Goal: Complete application form

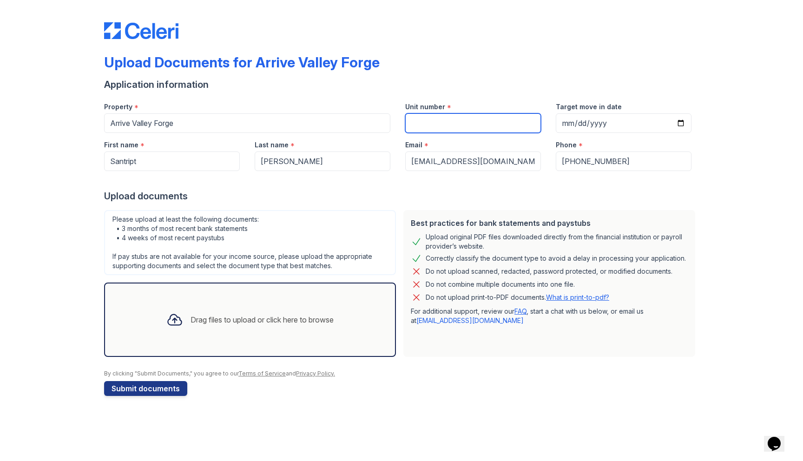
click at [449, 128] on input "Unit number" at bounding box center [473, 123] width 136 height 20
type input "8313"
click at [276, 317] on div "Drag files to upload or click here to browse" at bounding box center [261, 319] width 143 height 11
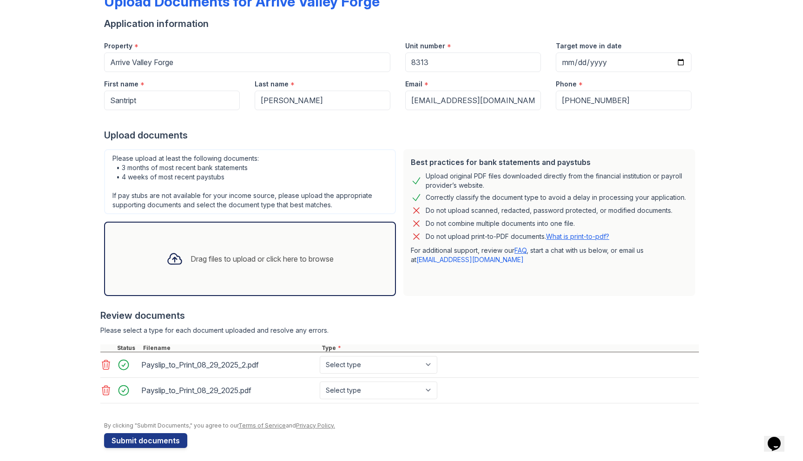
scroll to position [66, 0]
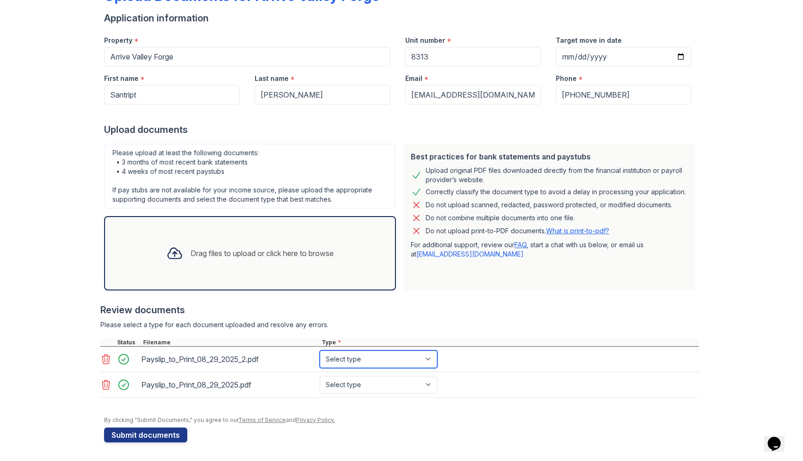
click at [393, 356] on select "Select type Paystub Bank Statement Offer Letter Tax Documents Benefit Award Let…" at bounding box center [379, 359] width 118 height 18
select select "paystub"
click at [388, 386] on select "Select type Paystub Bank Statement Offer Letter Tax Documents Benefit Award Let…" at bounding box center [379, 385] width 118 height 18
select select "paystub"
click at [474, 401] on div at bounding box center [399, 402] width 598 height 9
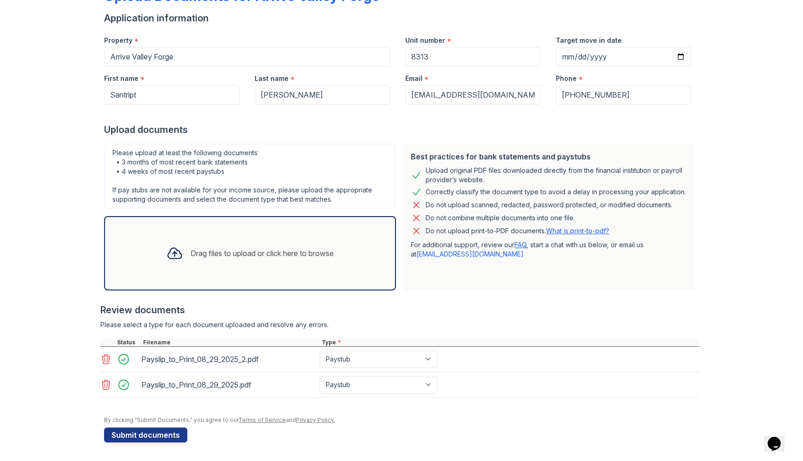
click at [404, 343] on div "Type *" at bounding box center [509, 342] width 379 height 7
click at [404, 354] on select "Select type Paystub Bank Statement Offer Letter Tax Documents Benefit Award Let…" at bounding box center [379, 359] width 118 height 18
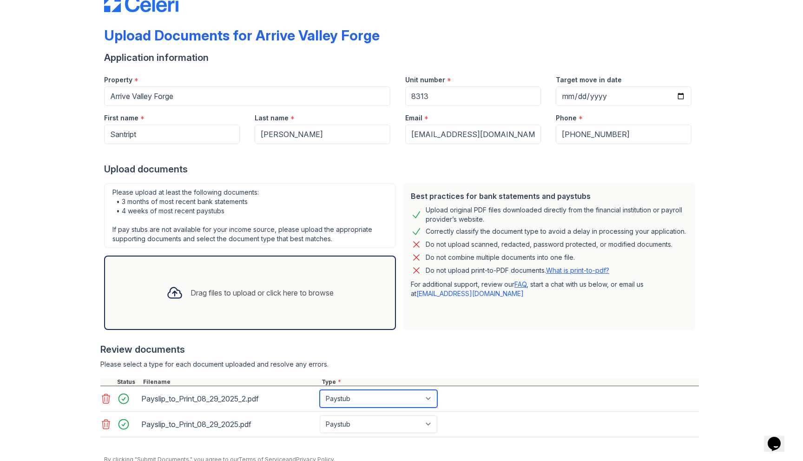
scroll to position [26, 0]
click at [253, 293] on div "Drag files to upload or click here to browse" at bounding box center [261, 293] width 143 height 11
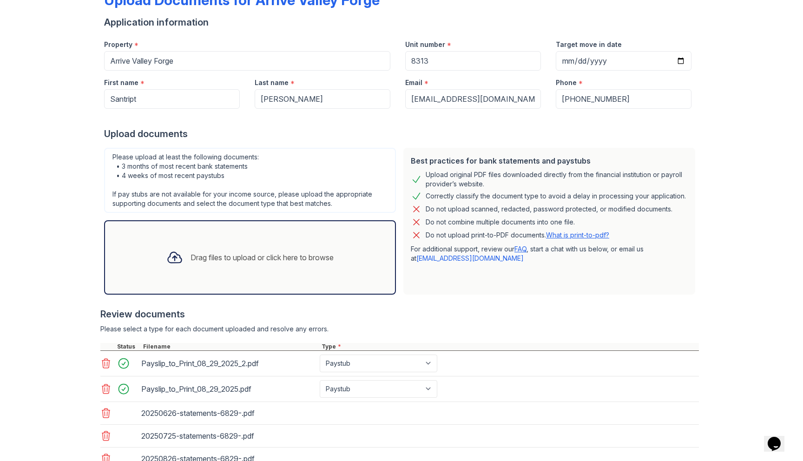
scroll to position [135, 0]
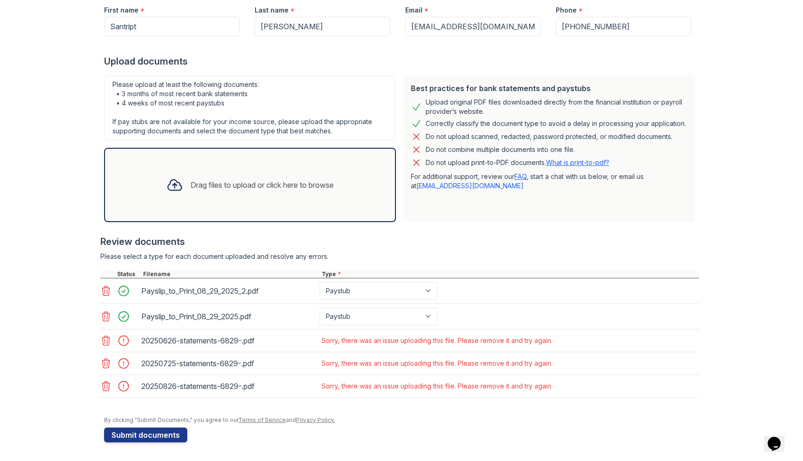
click at [105, 341] on icon at bounding box center [105, 340] width 11 height 11
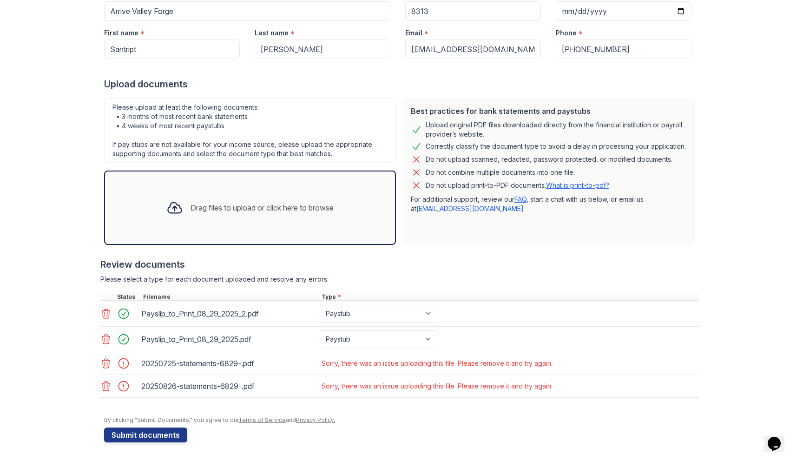
click at [102, 362] on icon at bounding box center [105, 363] width 11 height 11
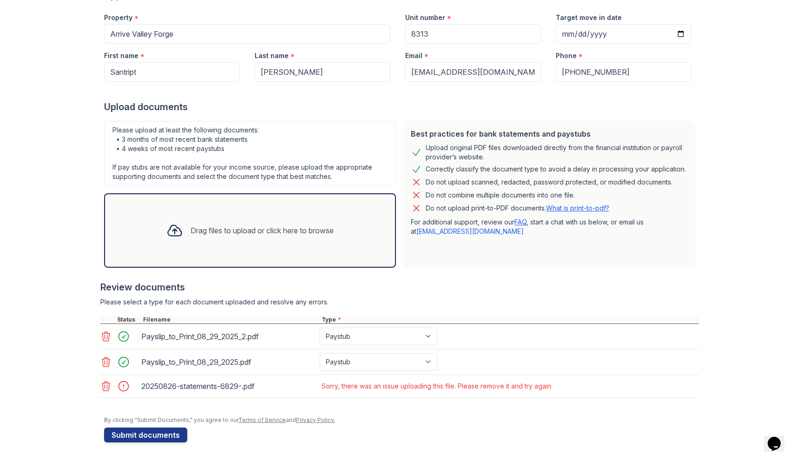
click at [105, 382] on icon at bounding box center [105, 386] width 11 height 11
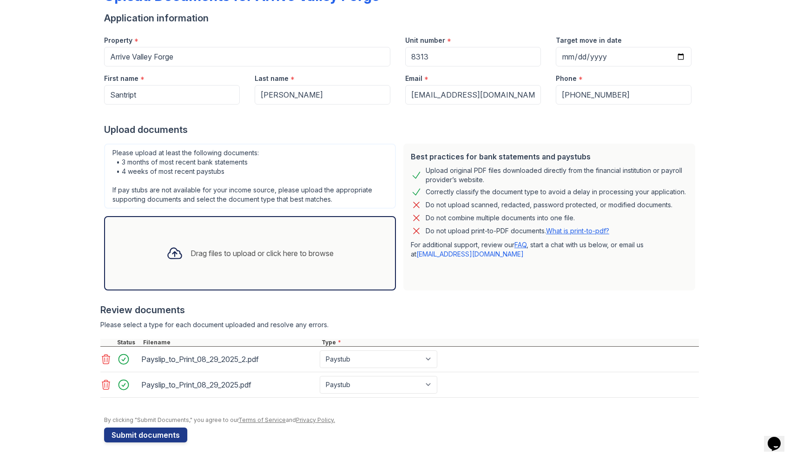
click at [264, 256] on div "Drag files to upload or click here to browse" at bounding box center [261, 253] width 143 height 11
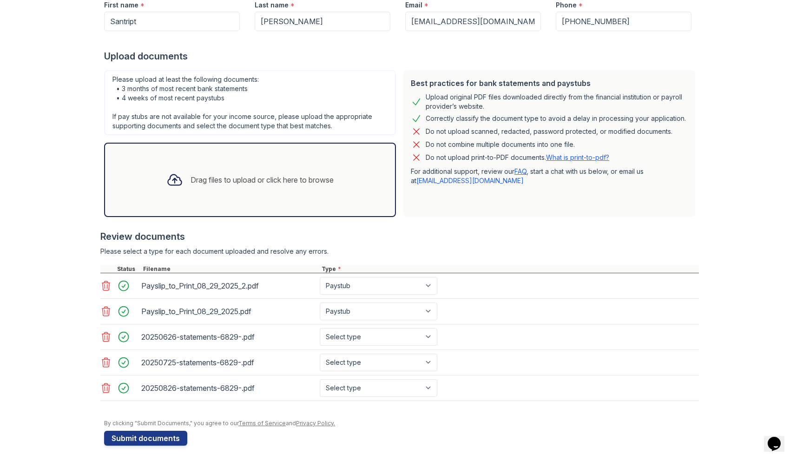
scroll to position [143, 0]
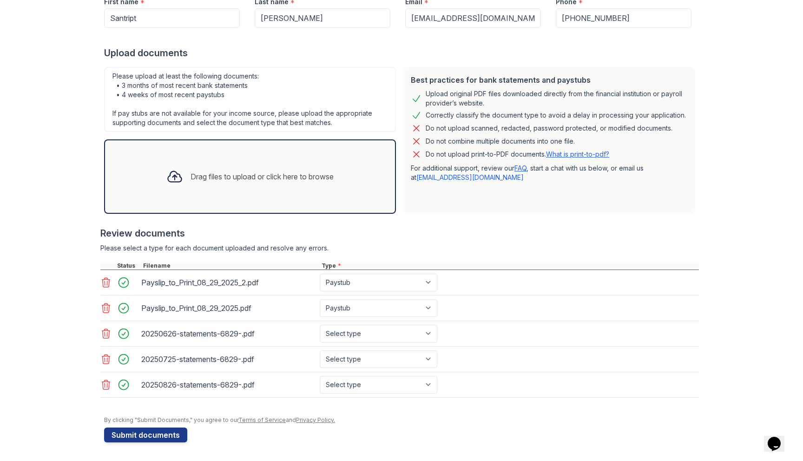
click at [393, 342] on div "20250626-statements-6829-.pdf Select type Paystub Bank Statement Offer Letter T…" at bounding box center [399, 334] width 598 height 26
click at [387, 335] on select "Select type Paystub Bank Statement Offer Letter Tax Documents Benefit Award Let…" at bounding box center [379, 334] width 118 height 18
select select "bank_statement"
click at [378, 364] on select "Select type Paystub Bank Statement Offer Letter Tax Documents Benefit Award Let…" at bounding box center [379, 359] width 118 height 18
select select "bank_statement"
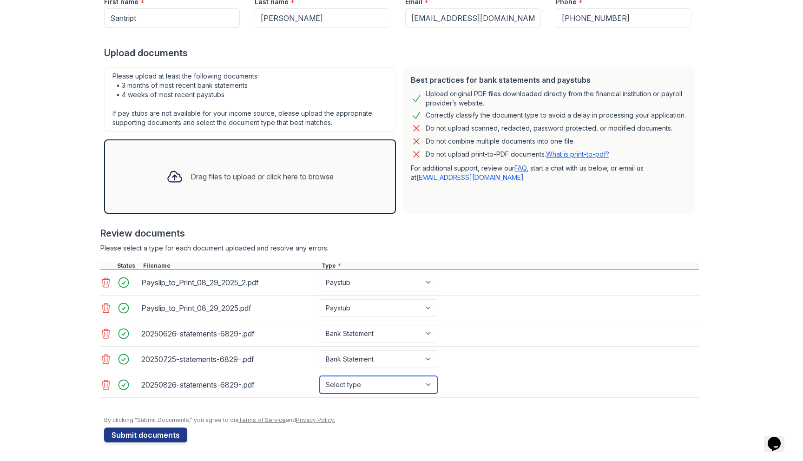
click at [369, 387] on select "Select type Paystub Bank Statement Offer Letter Tax Documents Benefit Award Let…" at bounding box center [379, 385] width 118 height 18
select select "bank_statement"
click at [139, 439] on button "Submit documents" at bounding box center [145, 434] width 83 height 15
